Goal: Check status: Check status

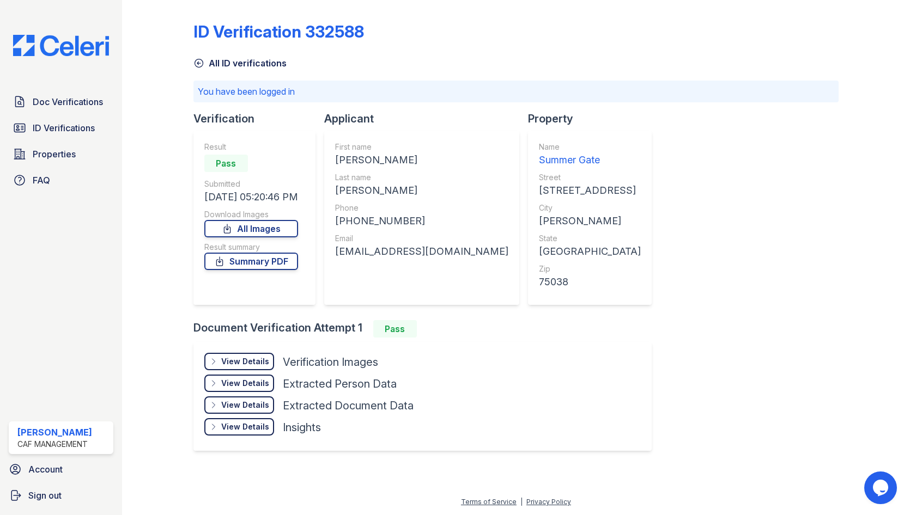
drag, startPoint x: 262, startPoint y: 358, endPoint x: 595, endPoint y: 212, distance: 363.3
click at [262, 358] on div "View Details" at bounding box center [245, 361] width 48 height 11
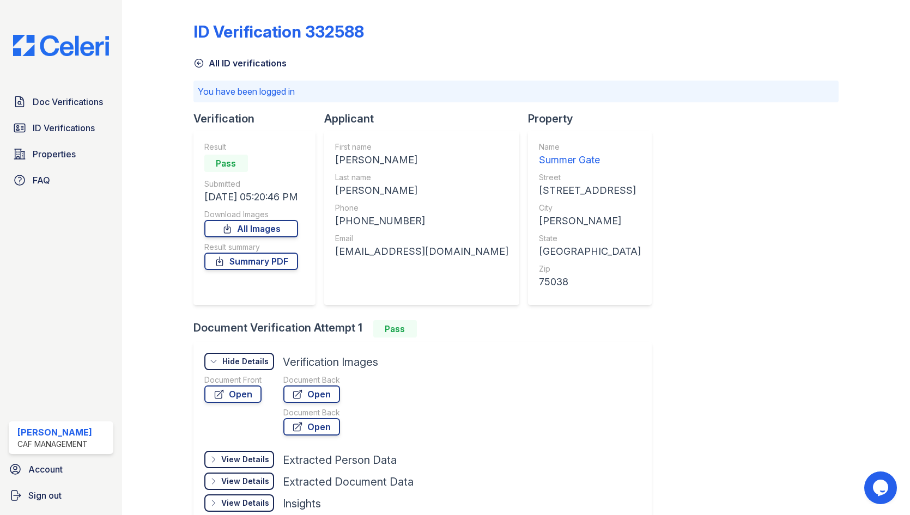
scroll to position [54, 0]
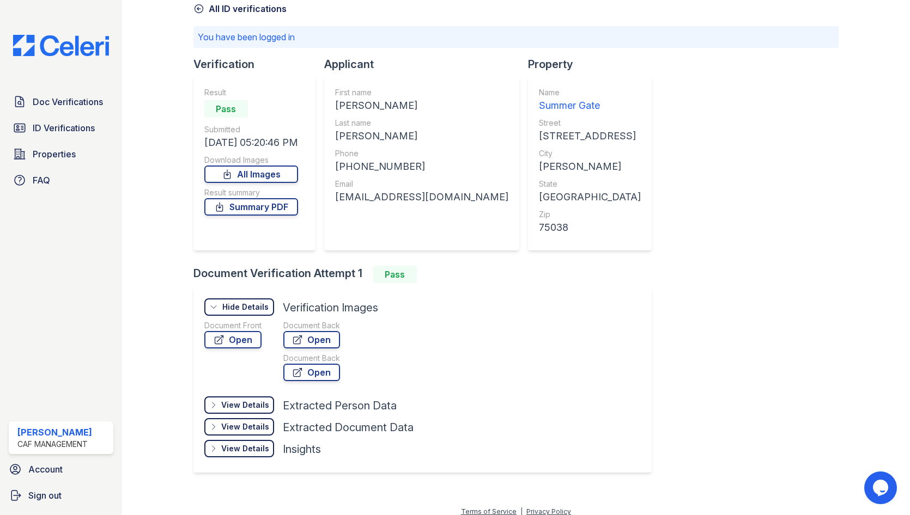
drag, startPoint x: 318, startPoint y: 382, endPoint x: 327, endPoint y: 350, distance: 33.8
click at [329, 353] on div "Document Back Open Document Back Open" at bounding box center [311, 352] width 57 height 65
click at [322, 339] on link "Open" at bounding box center [311, 339] width 57 height 17
click at [248, 340] on link "Open" at bounding box center [232, 339] width 57 height 17
click at [246, 446] on div "View Details" at bounding box center [245, 448] width 48 height 11
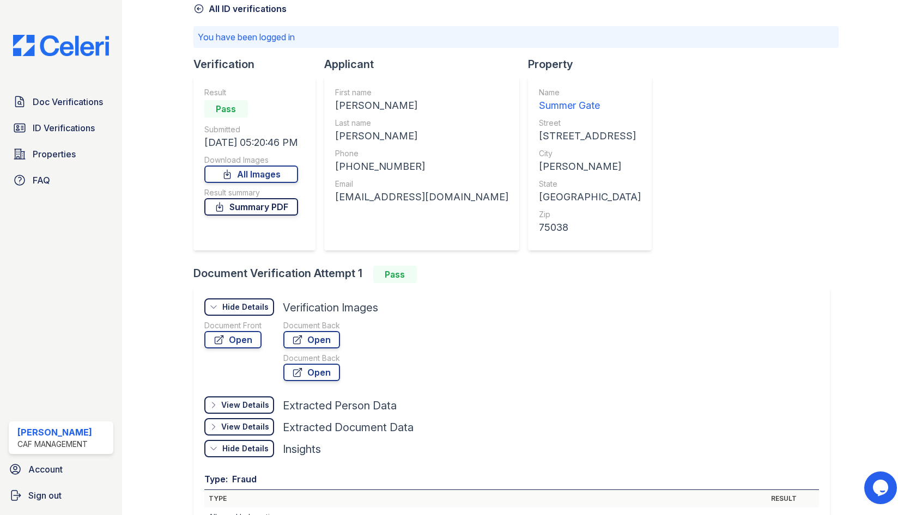
click at [281, 211] on link "Summary PDF" at bounding box center [251, 206] width 94 height 17
click at [250, 175] on link "All Images" at bounding box center [251, 174] width 94 height 17
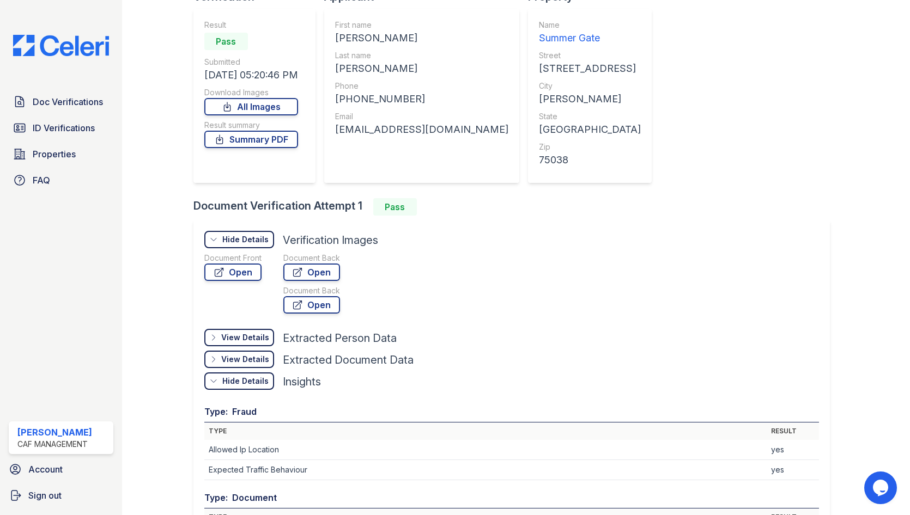
scroll to position [163, 0]
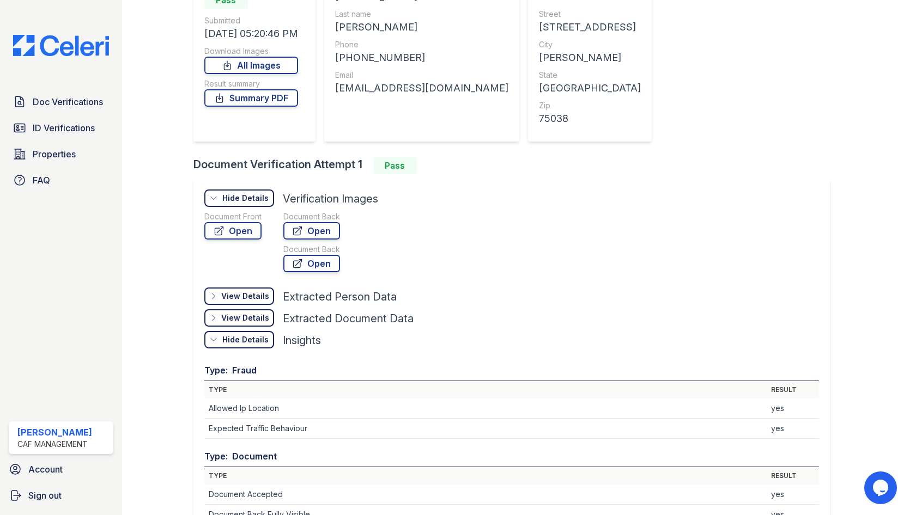
click at [279, 54] on div "Download Images" at bounding box center [251, 51] width 94 height 11
click at [285, 63] on link "All Images" at bounding box center [251, 65] width 94 height 17
click at [456, 228] on div "Document Front Open Document Back Open Document Back Open" at bounding box center [511, 243] width 615 height 65
